Goal: Task Accomplishment & Management: Use online tool/utility

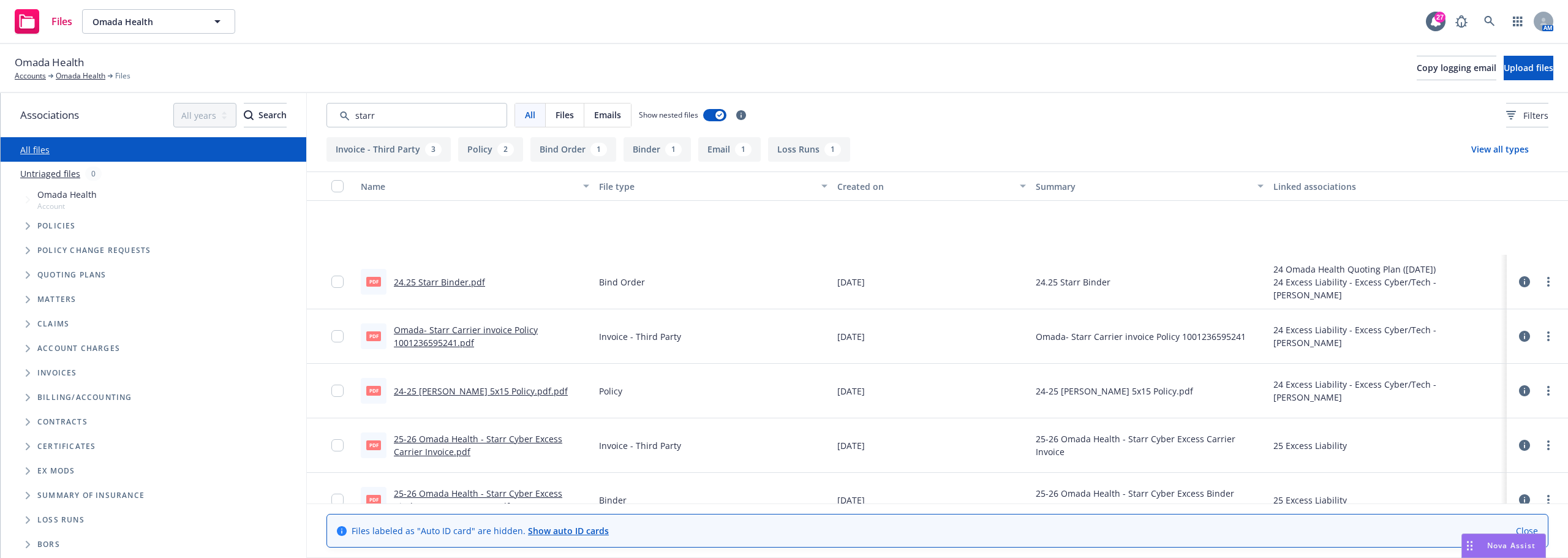
click at [206, 20] on button "Omada Health" at bounding box center [158, 21] width 153 height 25
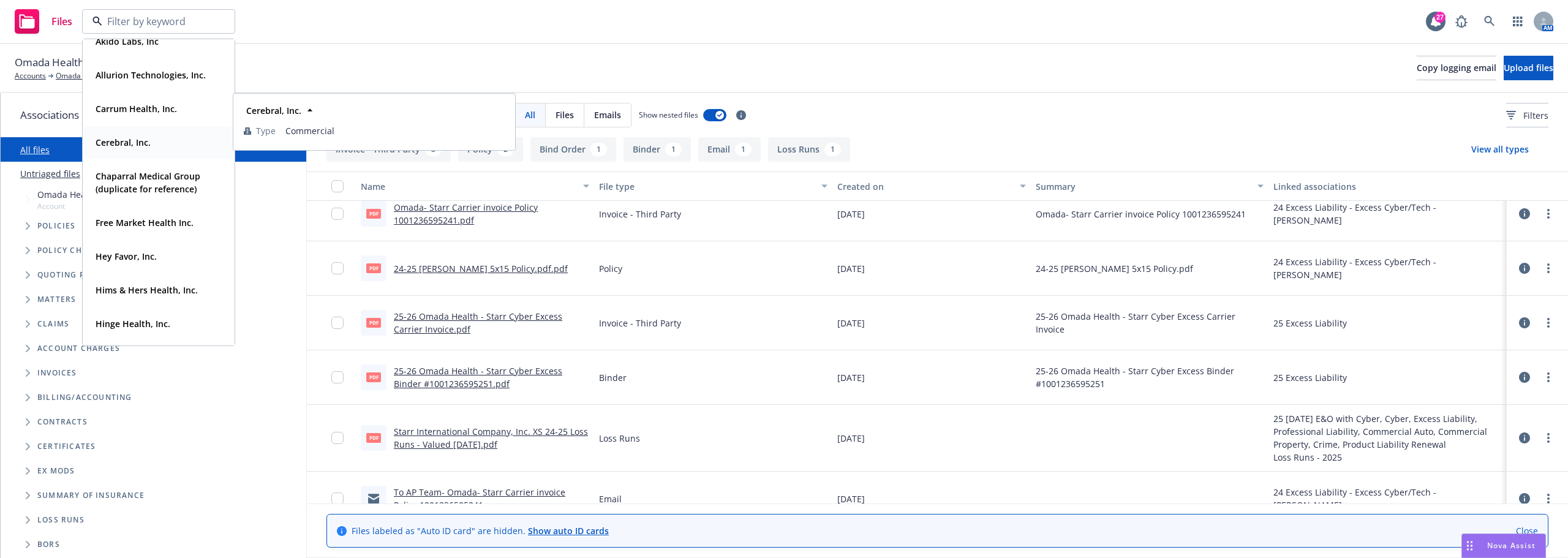
scroll to position [123, 0]
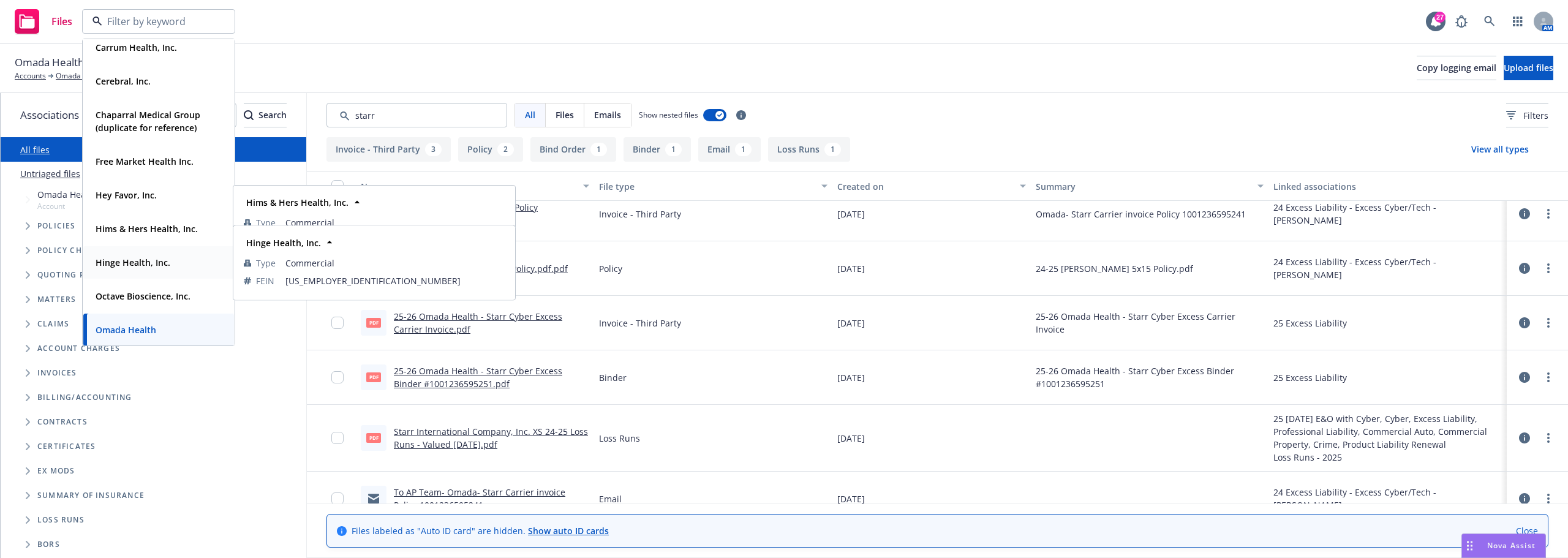
click at [139, 262] on strong "Hinge Health, Inc." at bounding box center [133, 262] width 74 height 12
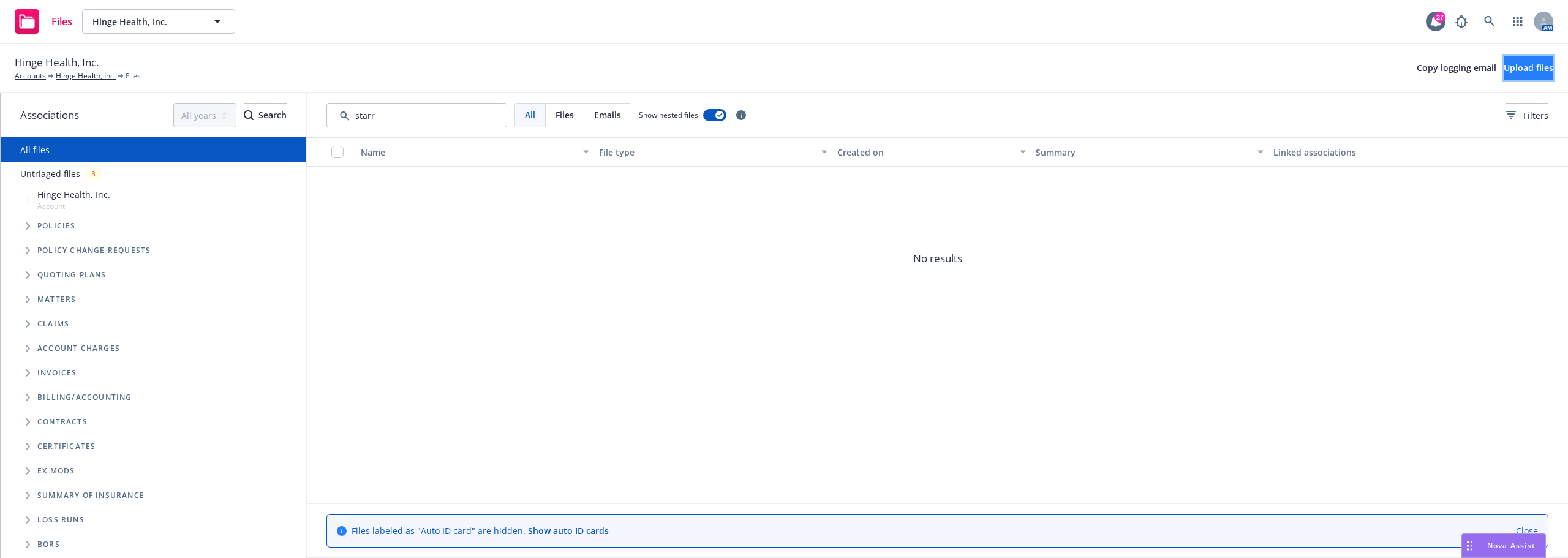
click at [1515, 62] on span "Upload files" at bounding box center [1528, 68] width 50 height 12
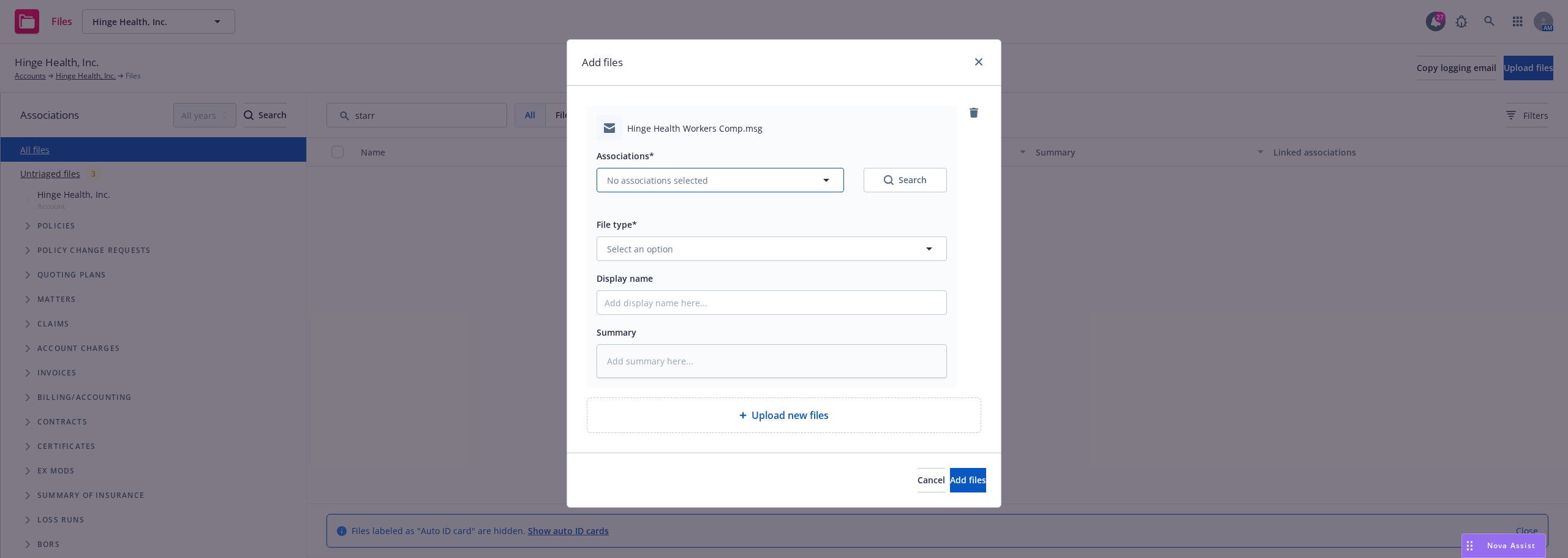
click at [691, 174] on span "No associations selected" at bounding box center [657, 180] width 101 height 13
type textarea "x"
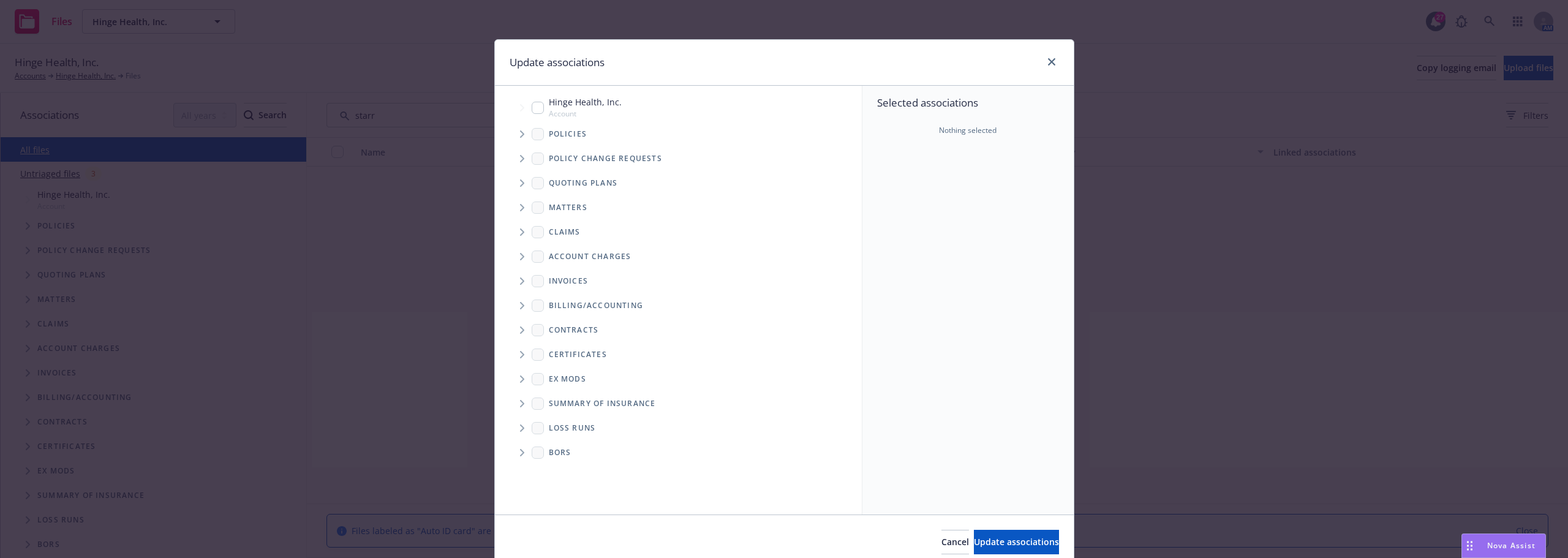
click at [514, 132] on span "Tree Example" at bounding box center [521, 134] width 19 height 19
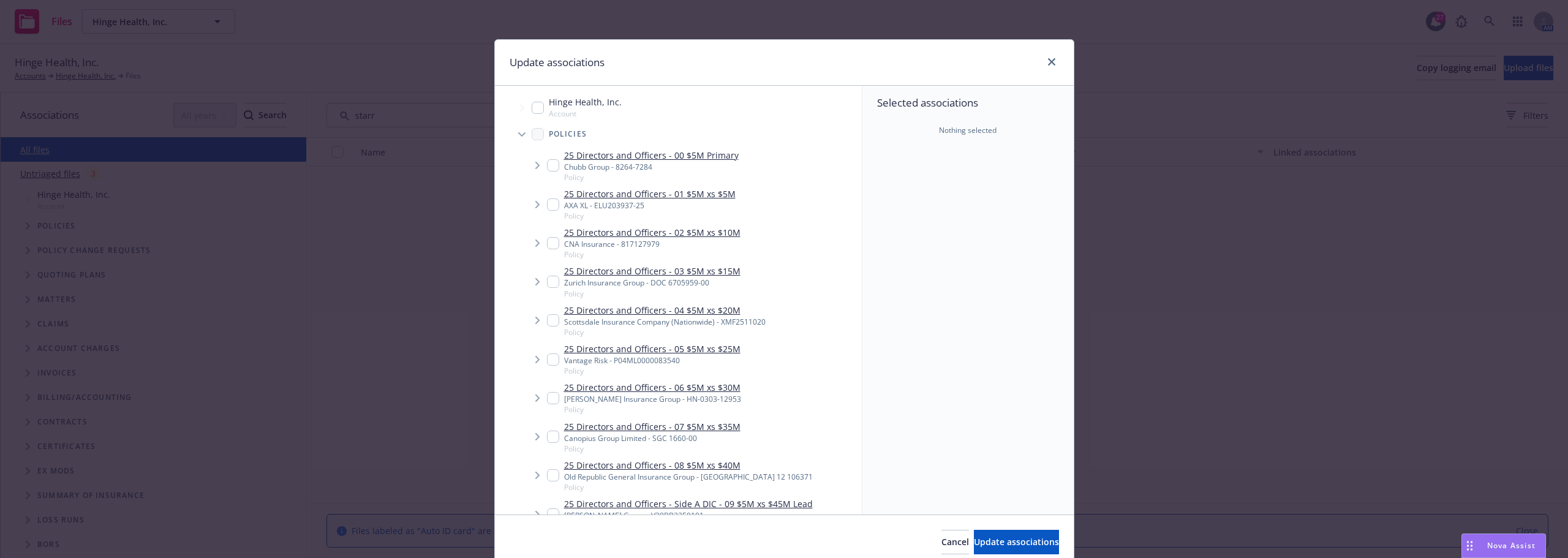
click at [531, 118] on div "Hinge Health, Inc. Account" at bounding box center [576, 107] width 90 height 24
click at [532, 109] on input "Tree Example" at bounding box center [537, 107] width 12 height 12
click at [585, 112] on span "Account" at bounding box center [586, 113] width 73 height 10
checkbox input "true"
click at [990, 550] on button "Update associations" at bounding box center [1016, 541] width 85 height 25
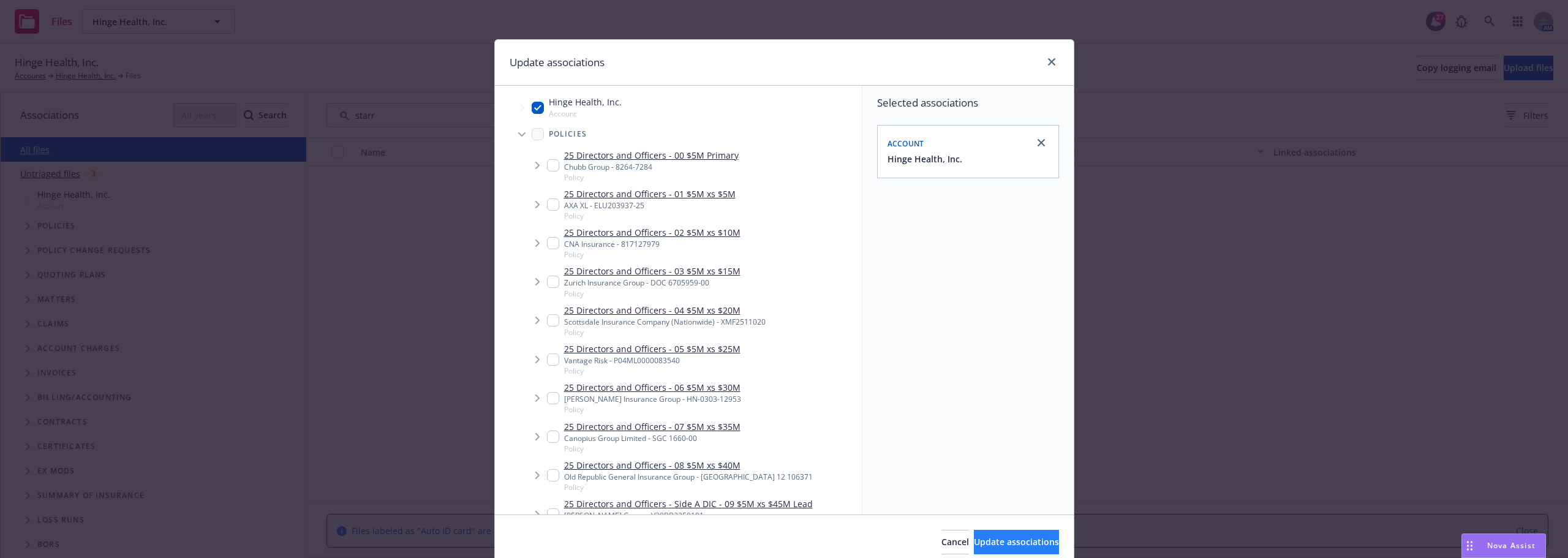
type textarea "x"
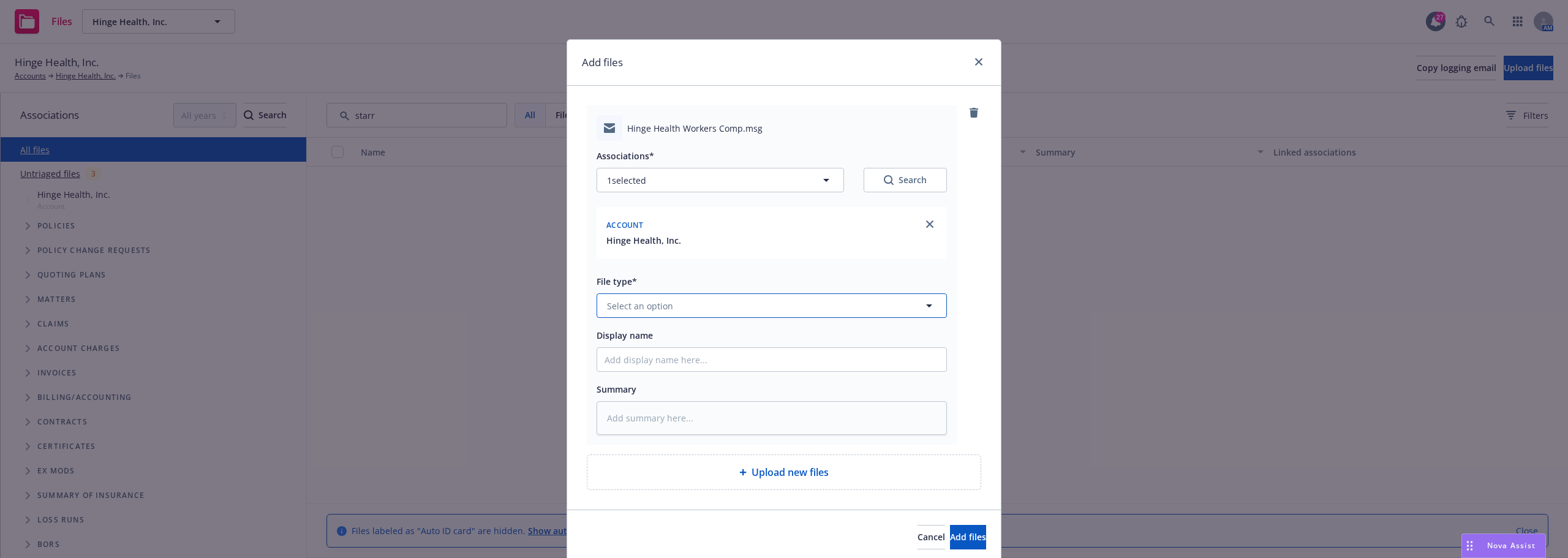
click at [667, 312] on button "Select an option" at bounding box center [772, 305] width 350 height 25
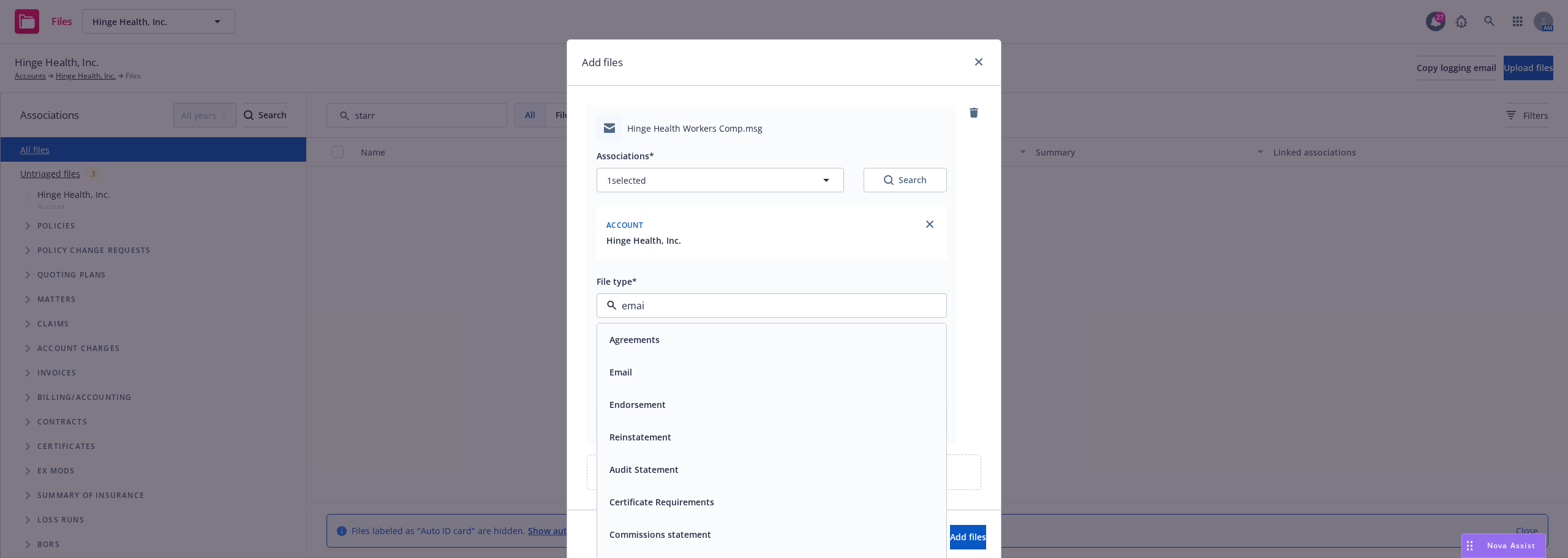
type input "email"
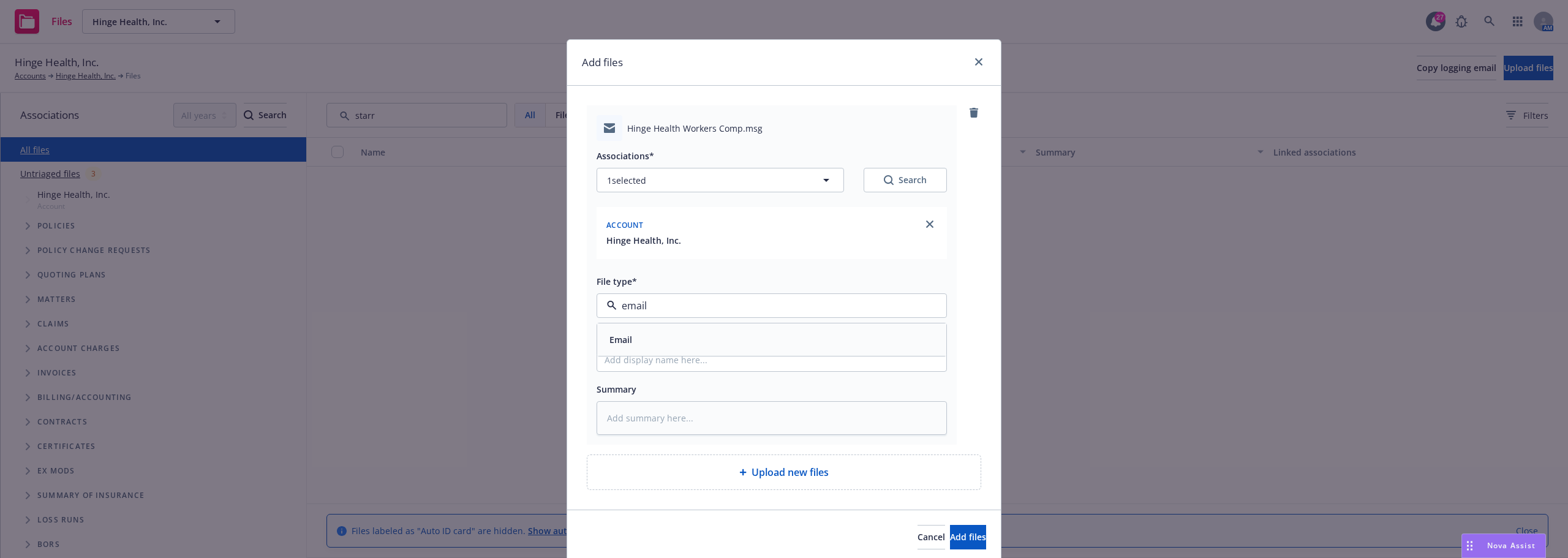
click at [667, 335] on div "Email" at bounding box center [772, 339] width 334 height 18
click at [667, 361] on input "Display name" at bounding box center [772, 359] width 349 height 24
type textarea "x"
type input "W"
type textarea "x"
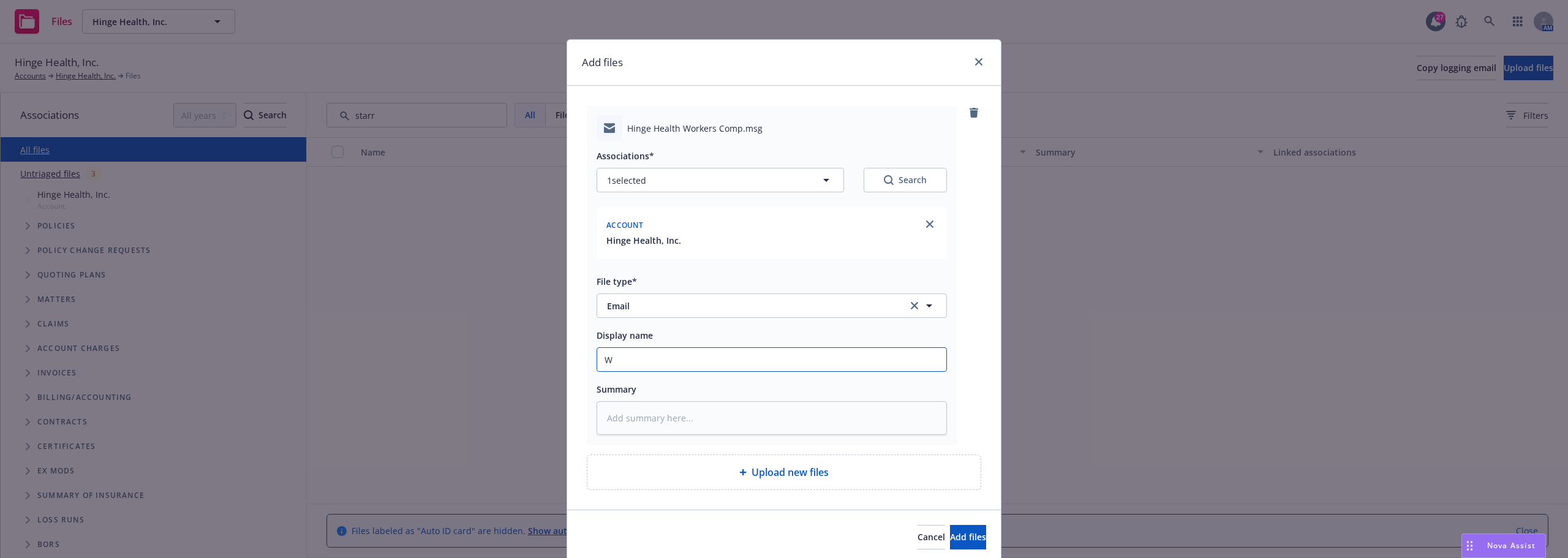
type input "Wo"
type textarea "x"
type input "Wor"
type textarea "x"
type input "Worke"
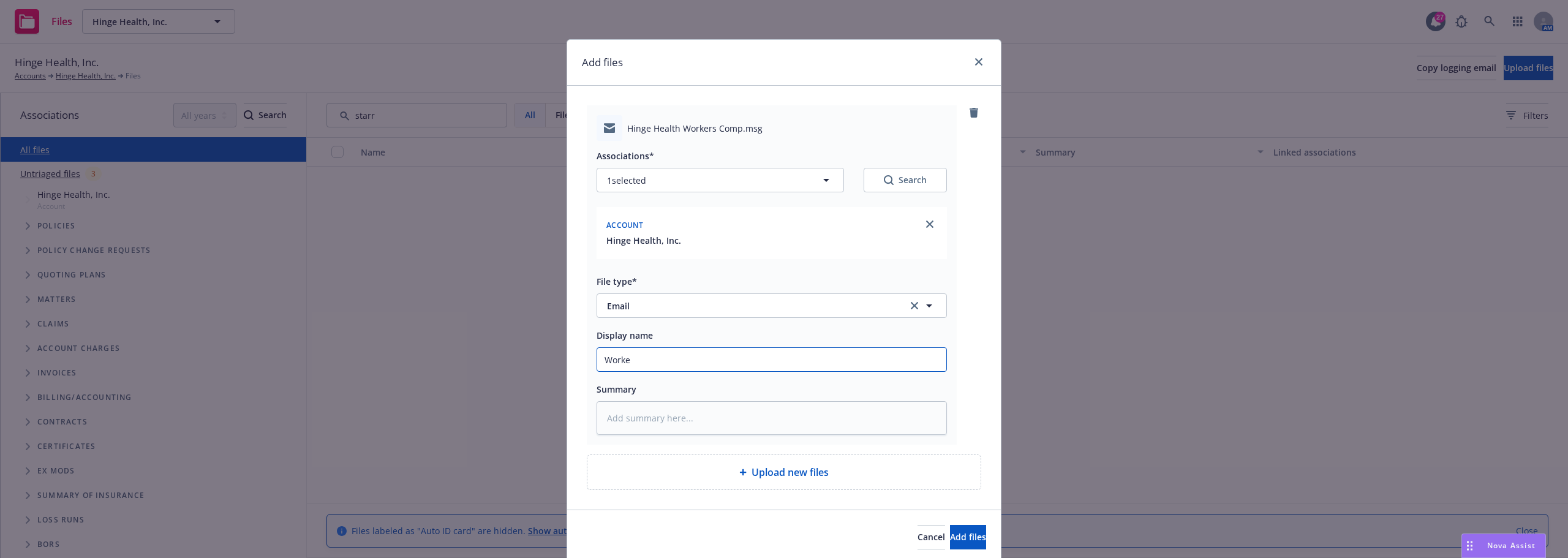
type textarea "x"
type input "Worker"
type textarea "x"
type input "Workers"
type textarea "x"
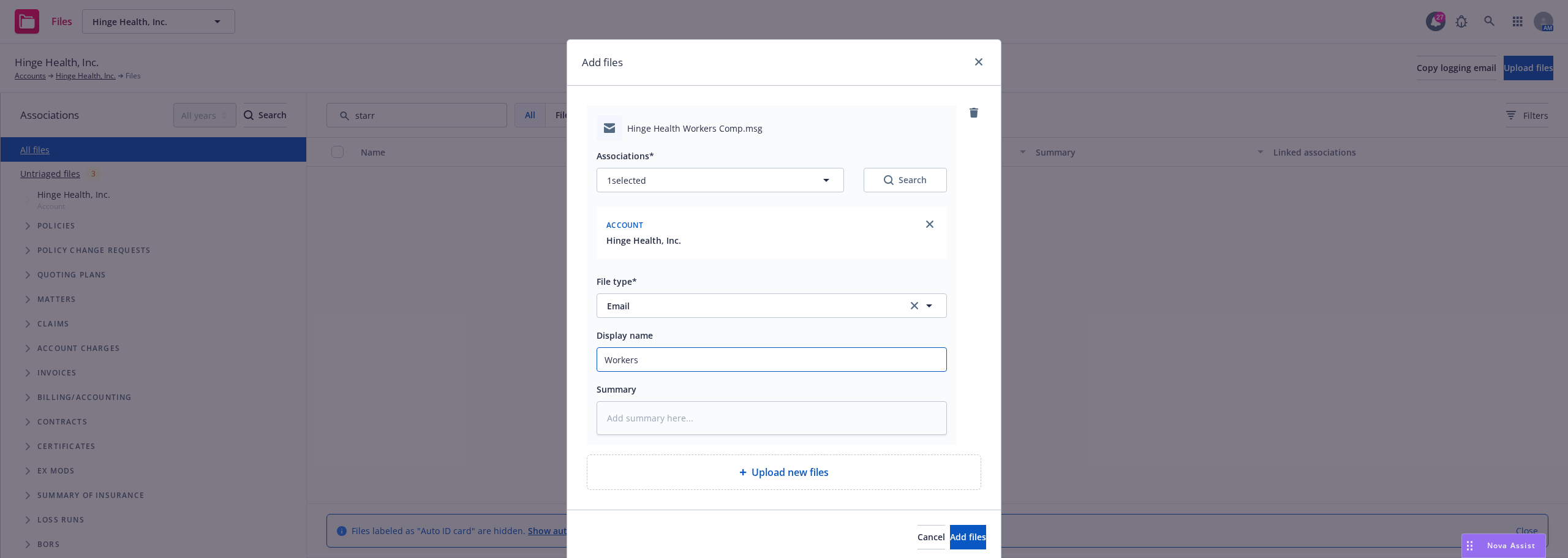
type input "Workers"
type textarea "x"
type input "Workers C"
type textarea "x"
type input "Workers Co"
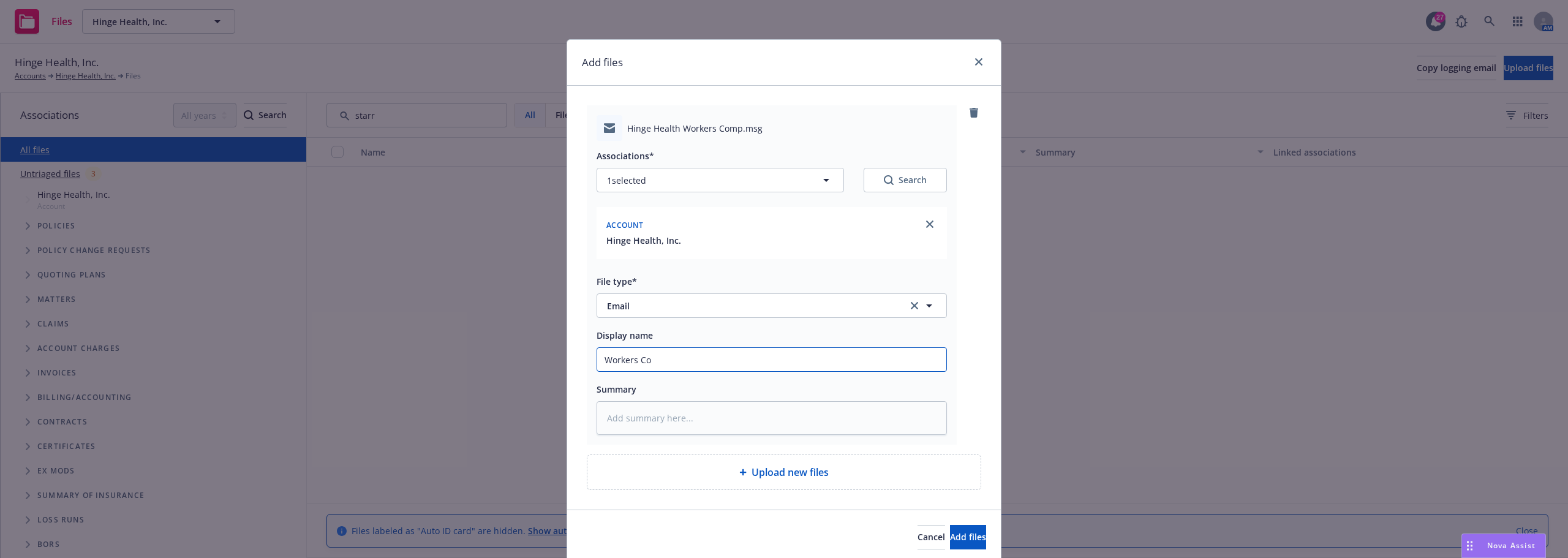
type textarea "x"
type input "Workers Com"
type textarea "x"
type input "Workers Comp"
type textarea "x"
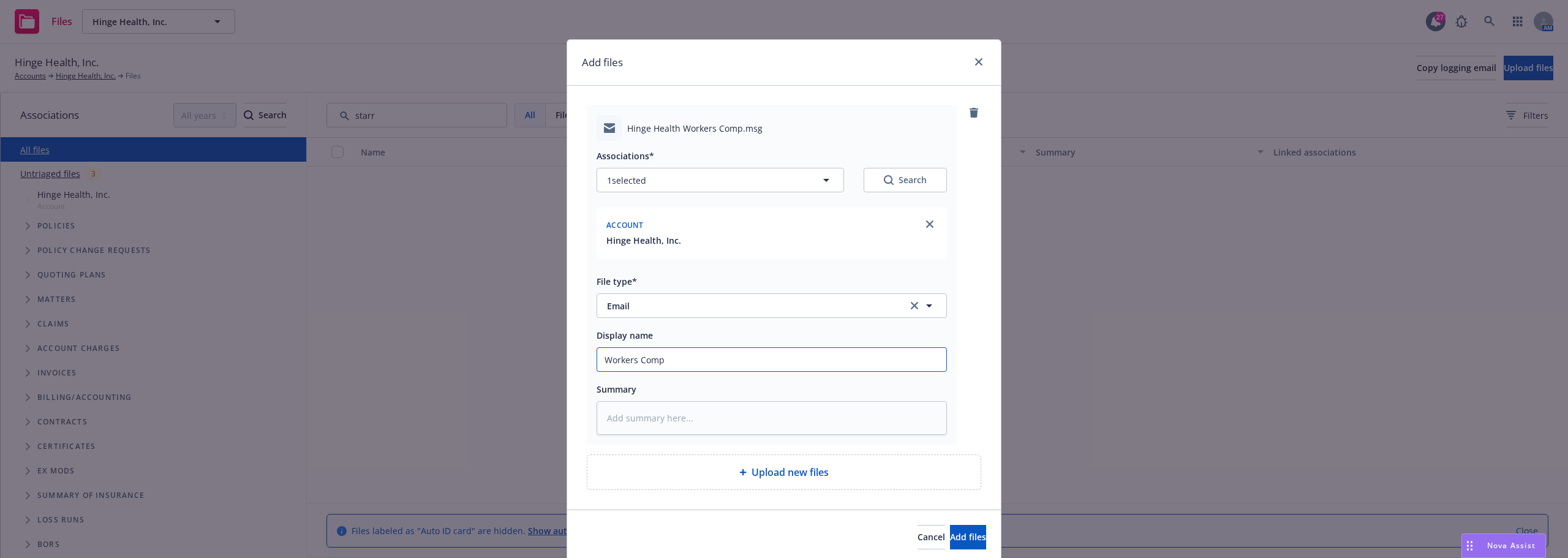
type input "Workers Comp"
type textarea "x"
type input "Workers Comp R"
type textarea "x"
type input "Workers Comp Re"
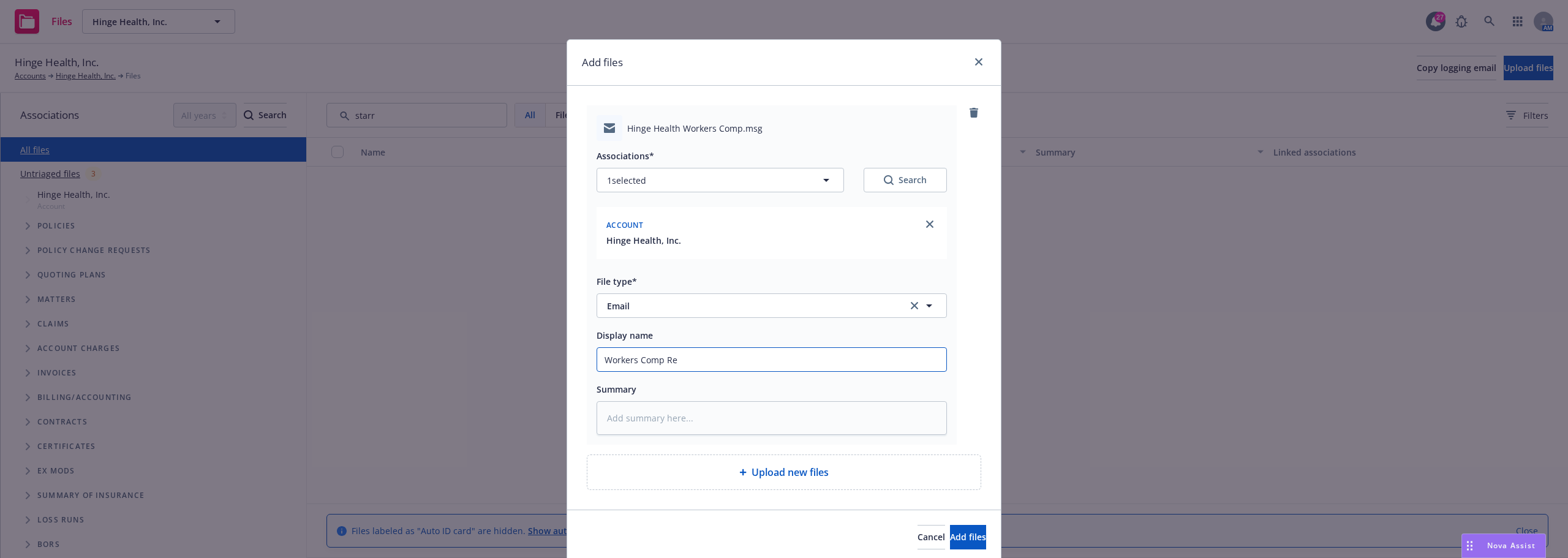
type textarea "x"
type input "Workers Comp Res"
type textarea "x"
type input "Workers Comp Reso"
type textarea "x"
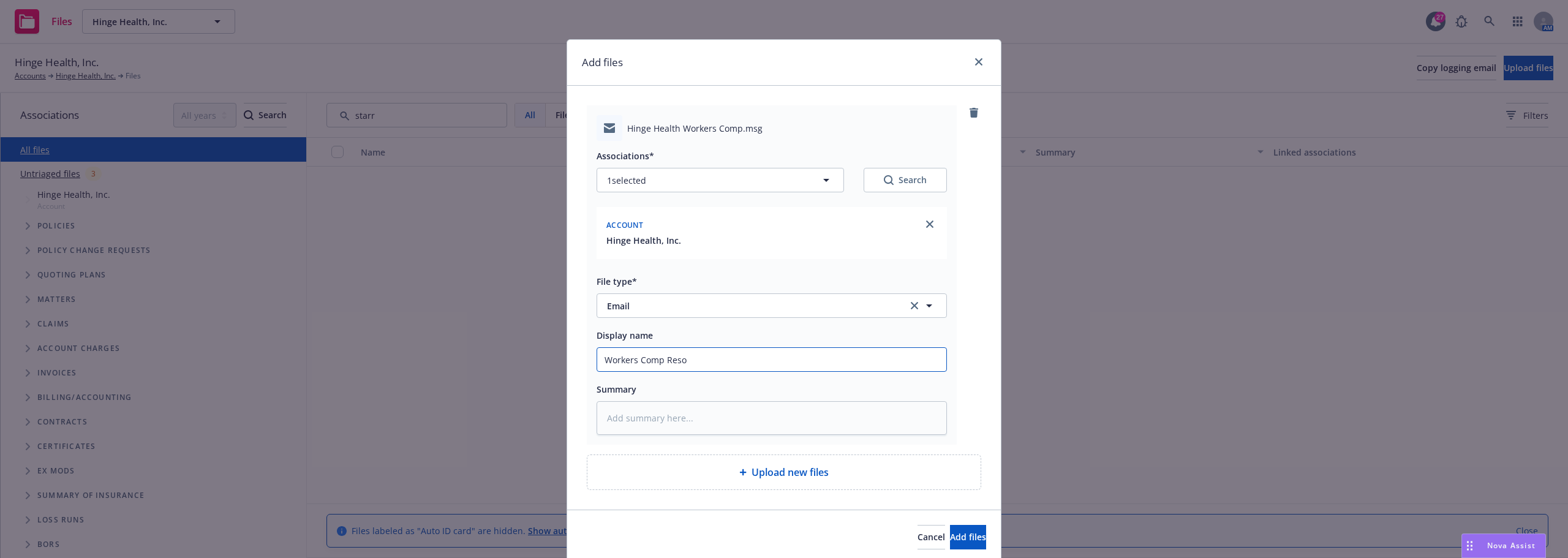
type input "Workers Comp Resou"
type textarea "x"
type input "Workers Comp Resour"
type textarea "x"
type input "Workers Comp Resourc"
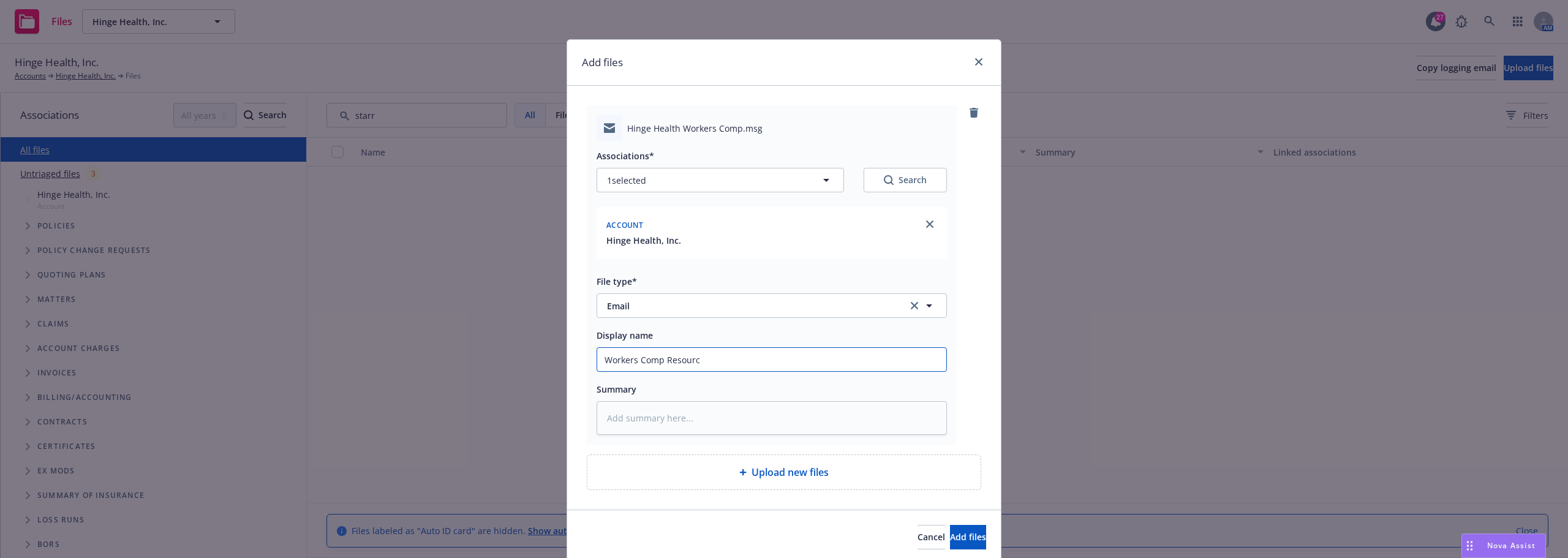
type textarea "x"
type input "Workers Comp Resource"
type textarea "x"
type input "Workers Comp Resources"
click at [958, 537] on span "Add files" at bounding box center [968, 537] width 36 height 12
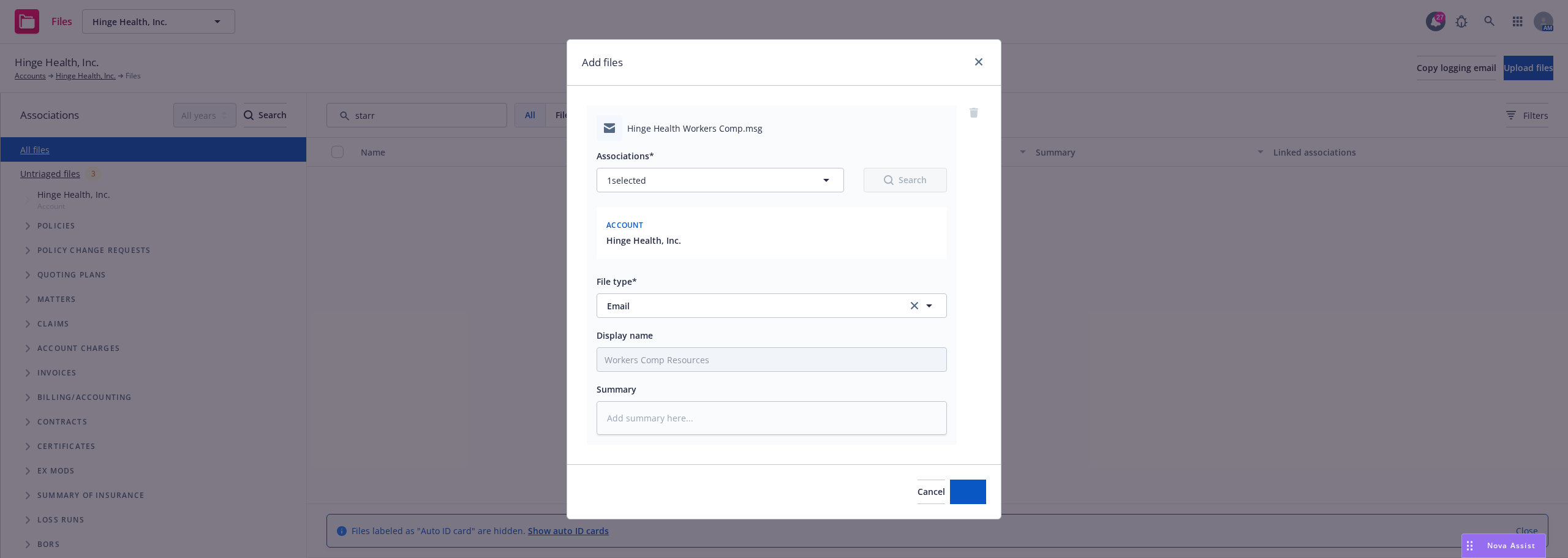
type textarea "x"
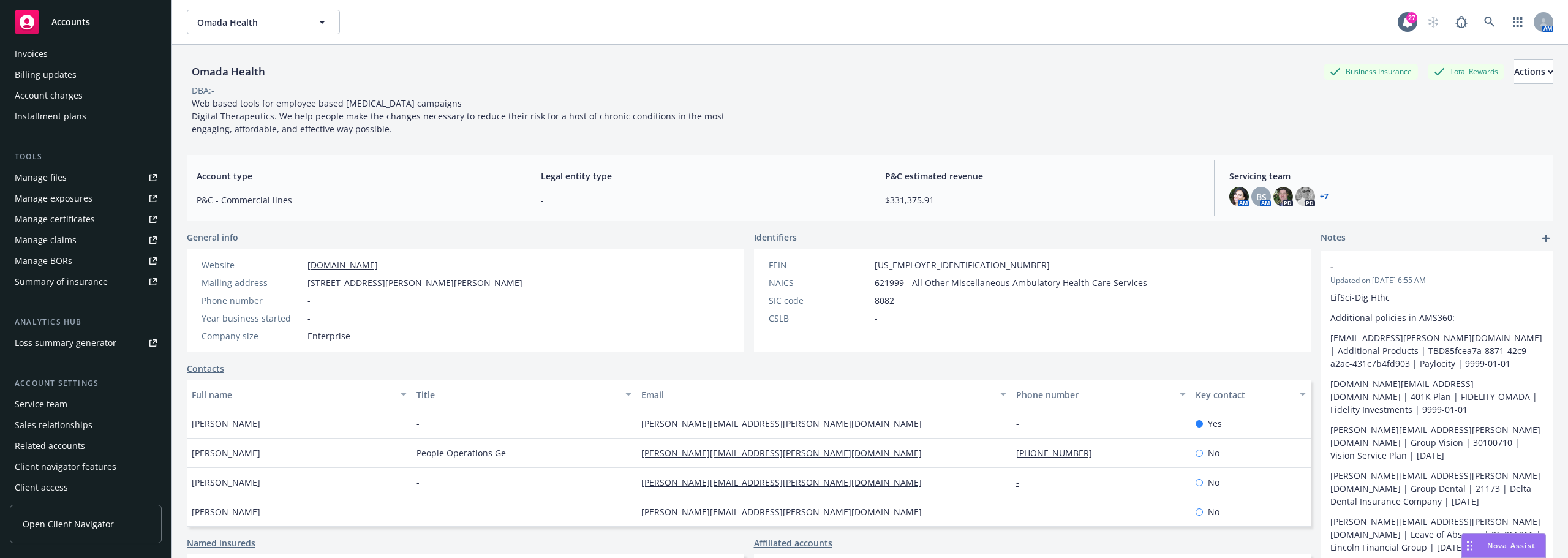
scroll to position [240, 0]
click at [245, 19] on span "Omada Health" at bounding box center [250, 22] width 106 height 13
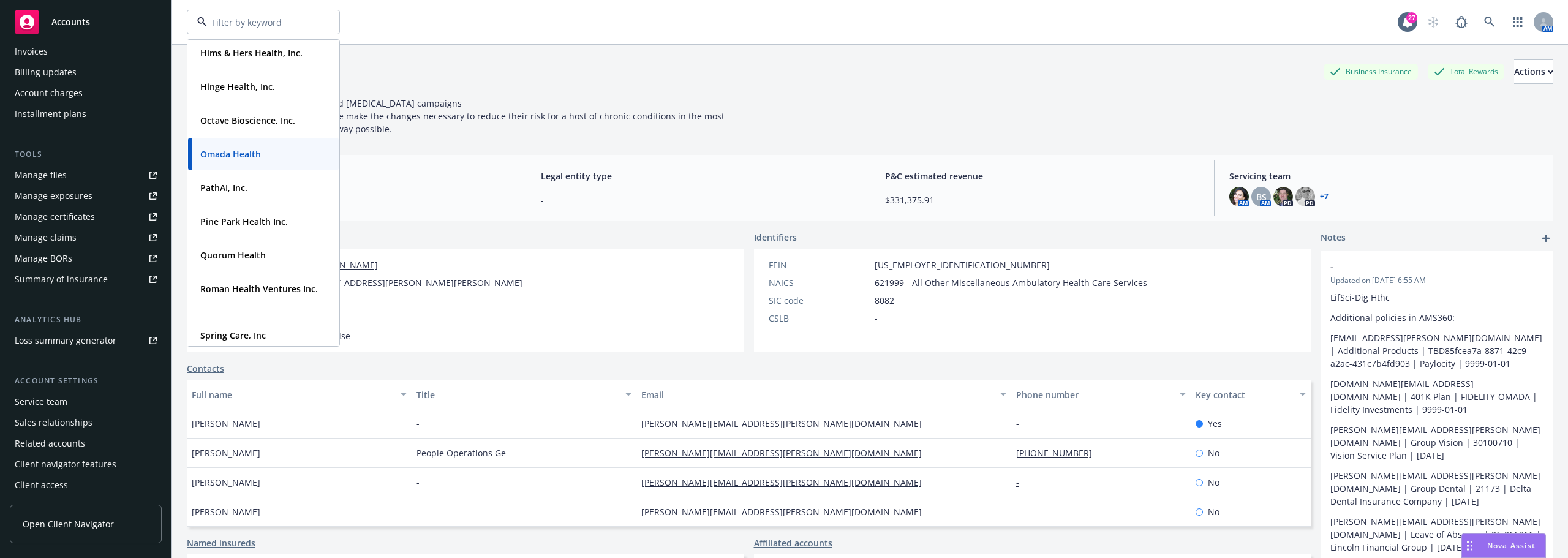
scroll to position [306, 0]
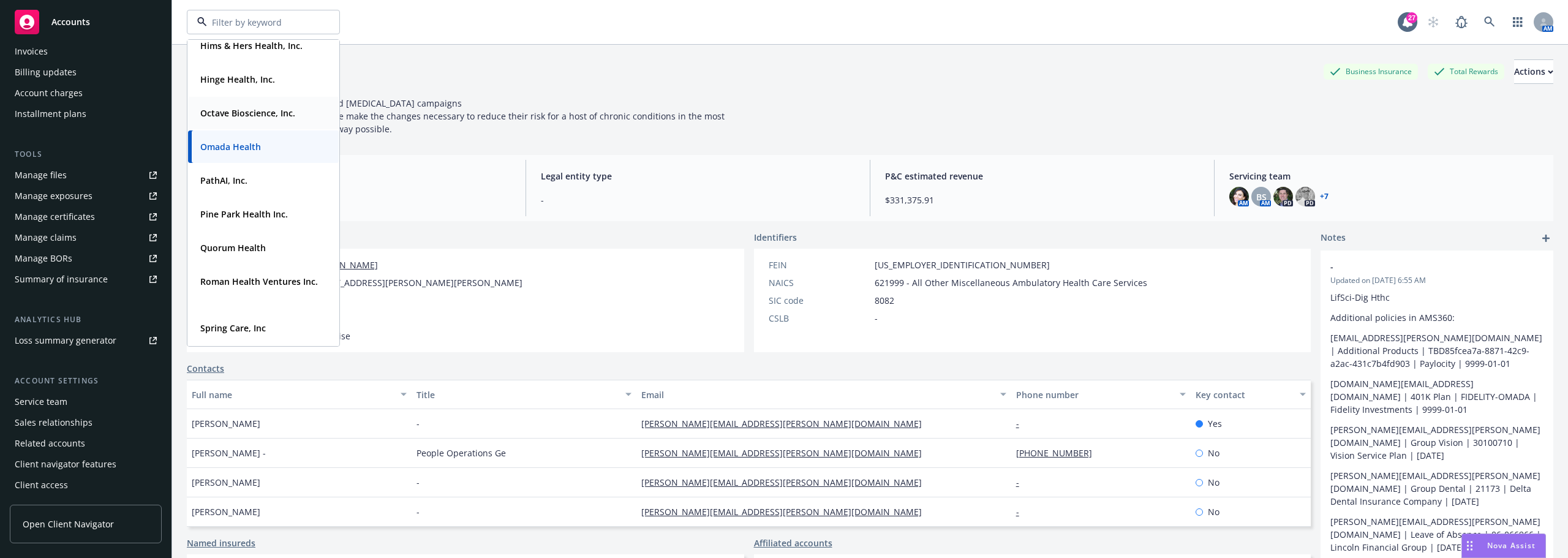
click at [270, 115] on strong "Octave Bioscience, Inc." at bounding box center [248, 113] width 95 height 12
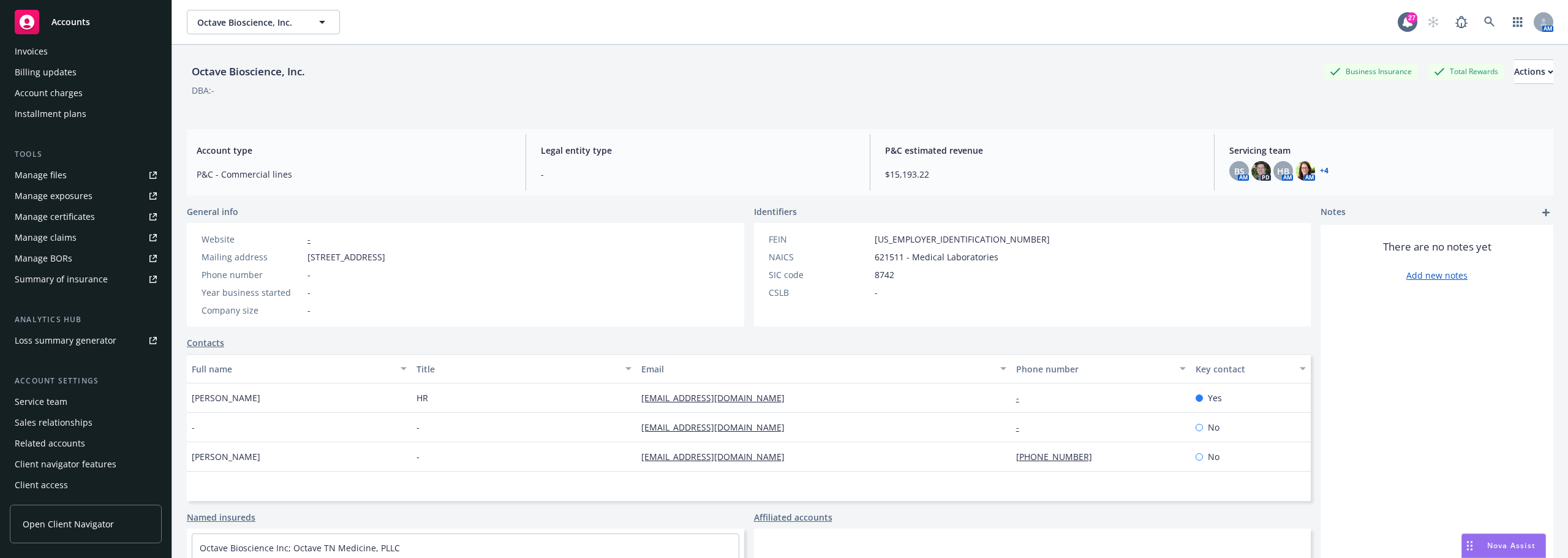
click at [54, 517] on span "Open Client Navigator" at bounding box center [69, 523] width 91 height 13
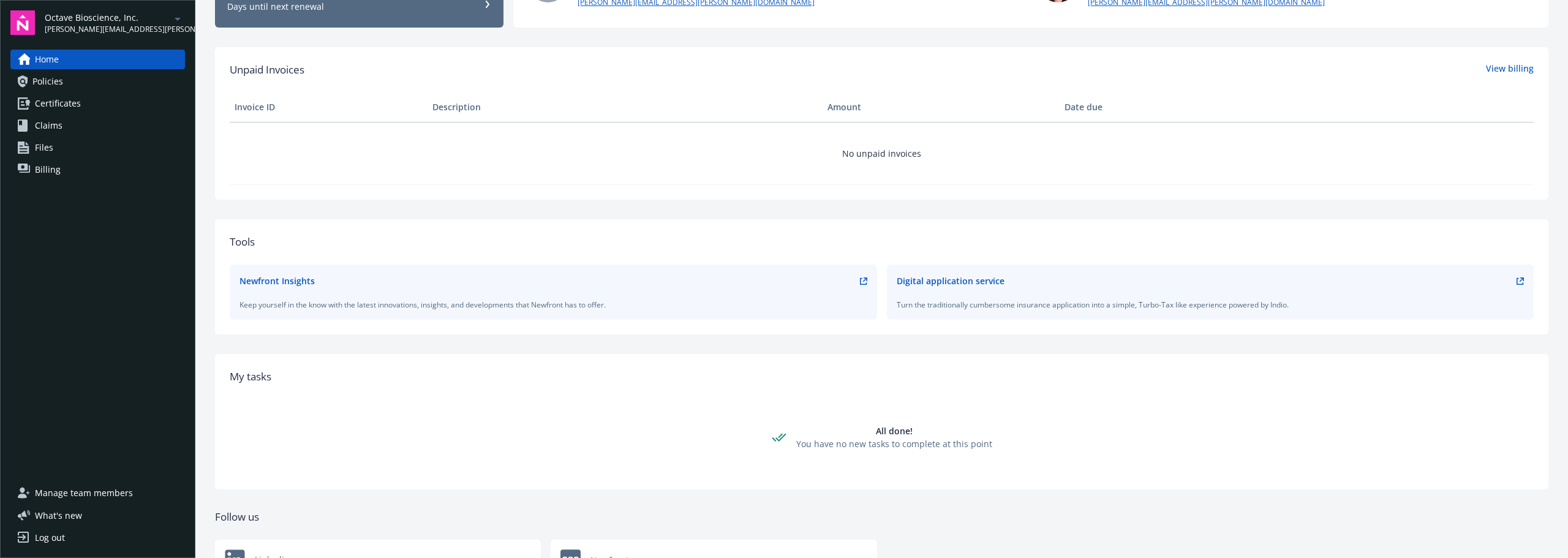
scroll to position [201, 0]
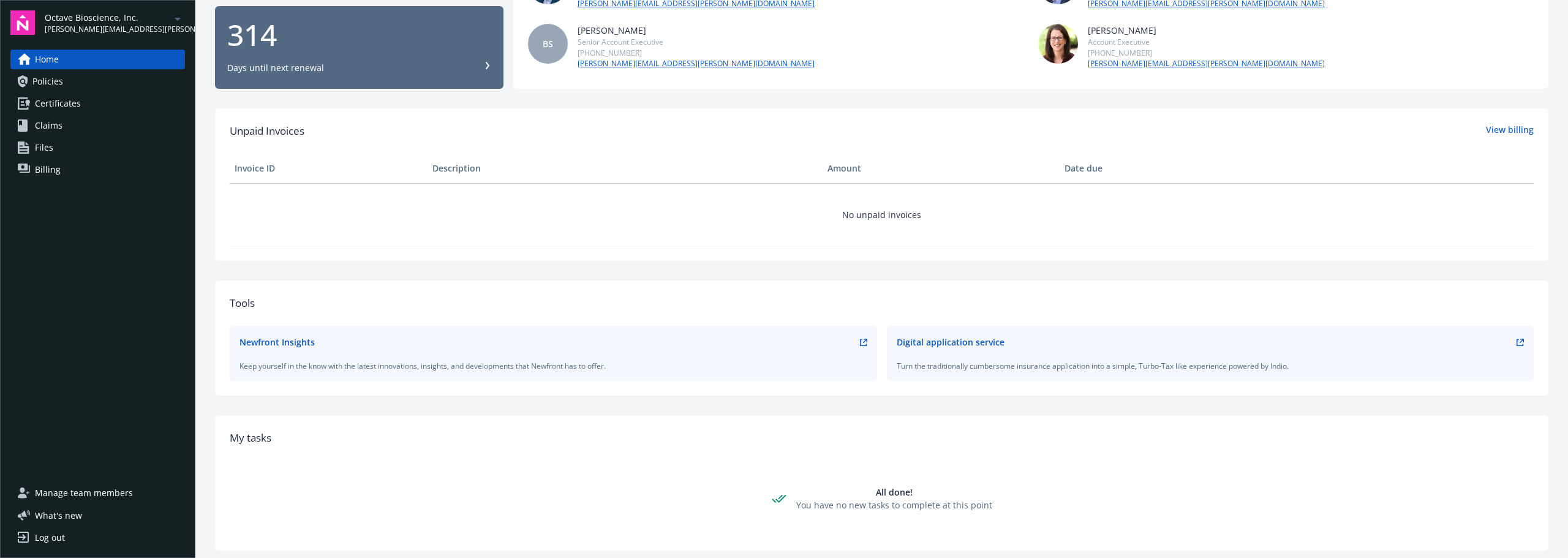
click at [307, 342] on div "Newfront Insights" at bounding box center [277, 342] width 75 height 13
click at [283, 344] on div "Newfront Insights" at bounding box center [277, 342] width 75 height 13
click at [858, 347] on div "Newfront Insights" at bounding box center [553, 342] width 628 height 13
click at [861, 342] on icon at bounding box center [863, 342] width 8 height 8
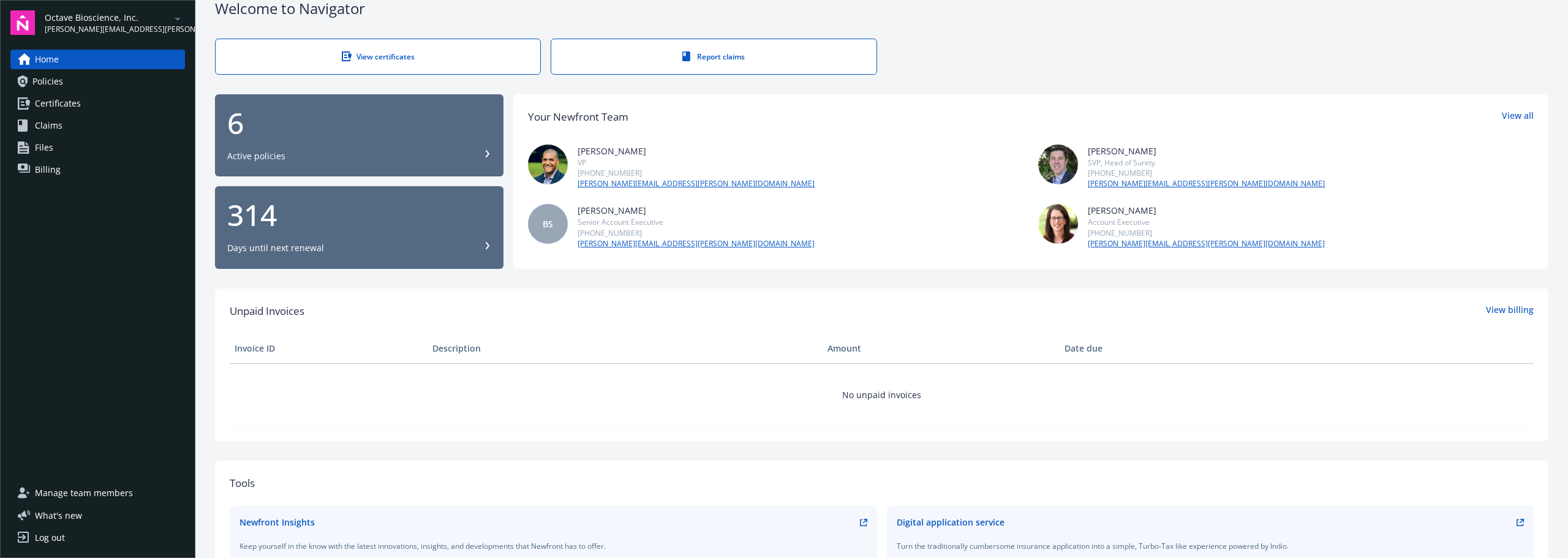
scroll to position [0, 0]
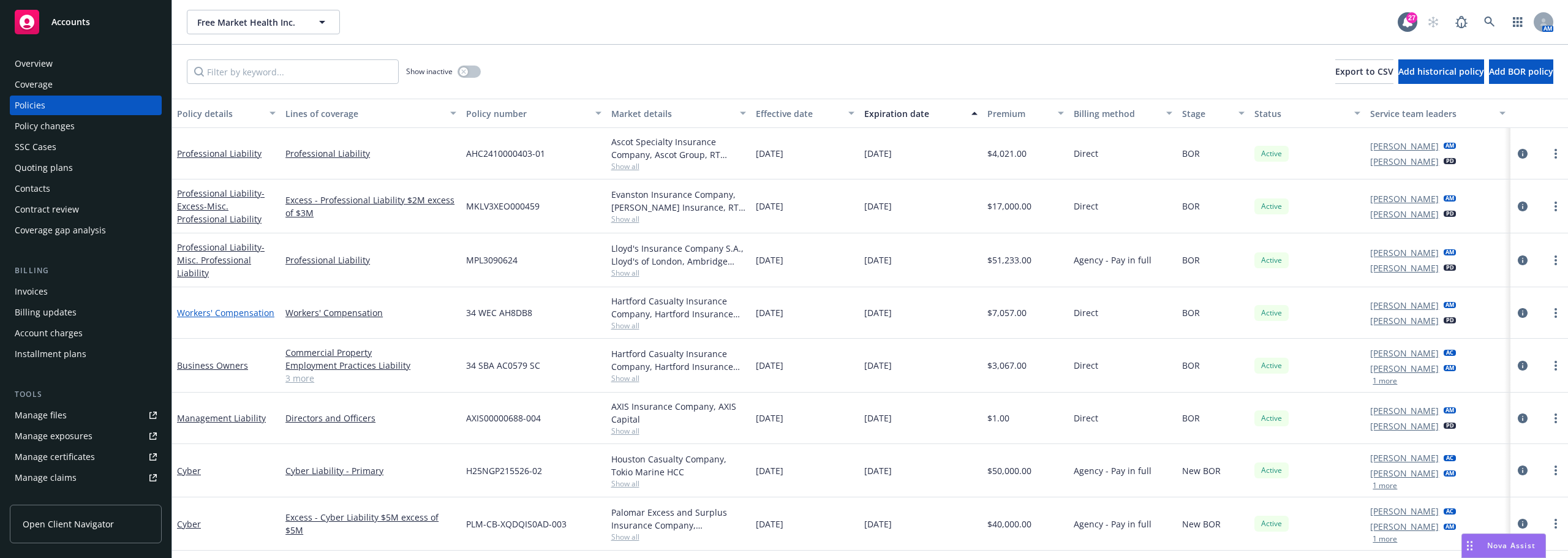
click at [212, 310] on link "Workers' Compensation" at bounding box center [225, 313] width 97 height 12
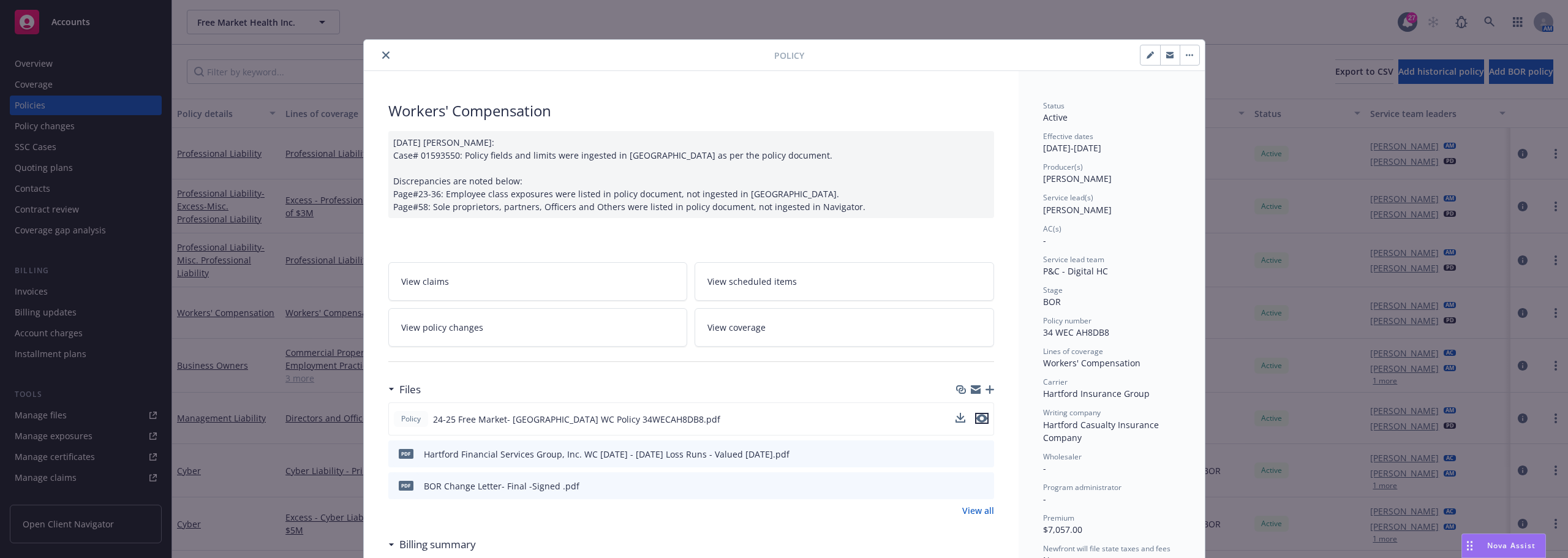
click at [978, 418] on icon "preview file" at bounding box center [982, 418] width 11 height 8
